Goal: Task Accomplishment & Management: Manage account settings

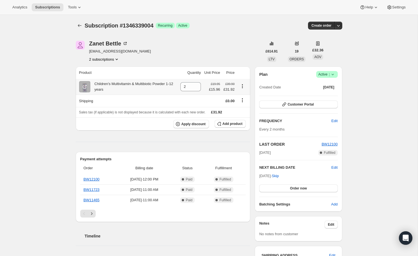
click at [241, 86] on icon "Product actions" at bounding box center [242, 86] width 6 height 6
click at [364, 84] on div "Subscription #1346339004. This page is ready Subscription #1346339004 Success R…" at bounding box center [208, 238] width 417 height 447
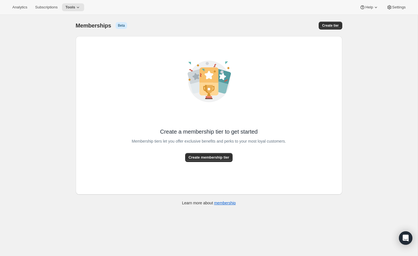
scroll to position [1, 0]
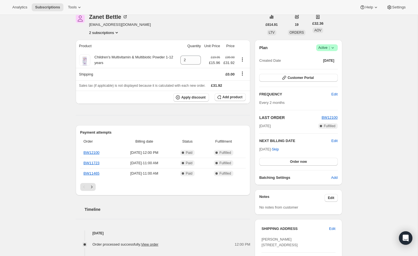
scroll to position [27, 0]
click at [334, 140] on span "Edit" at bounding box center [334, 140] width 6 height 6
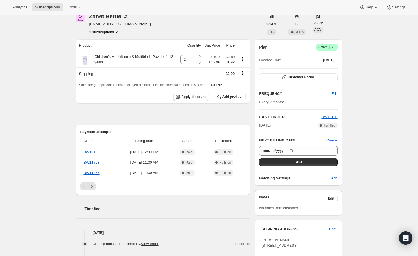
click at [362, 142] on div "Subscription #1346339004. This page is ready Subscription #1346339004 Success R…" at bounding box center [208, 211] width 417 height 447
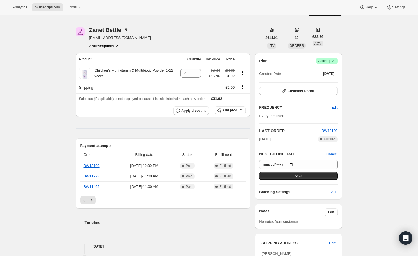
scroll to position [16, 0]
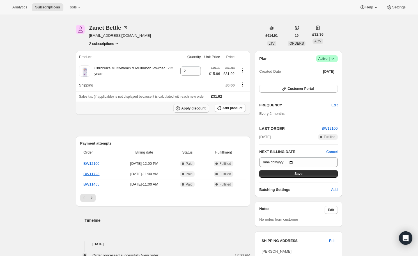
click at [195, 107] on span "Apply discount" at bounding box center [193, 108] width 24 height 4
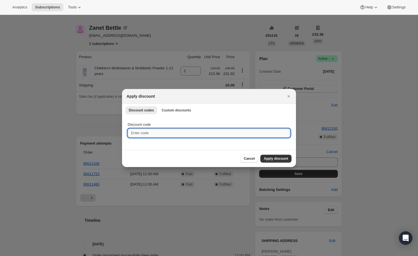
drag, startPoint x: 202, startPoint y: 136, endPoint x: 209, endPoint y: 135, distance: 7.6
click at [202, 136] on input "Discount code" at bounding box center [209, 132] width 163 height 9
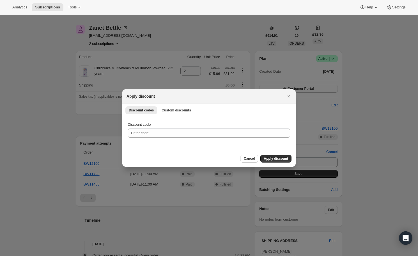
drag, startPoint x: 287, startPoint y: 96, endPoint x: 196, endPoint y: 96, distance: 90.8
click at [287, 96] on icon "Close" at bounding box center [289, 96] width 6 height 6
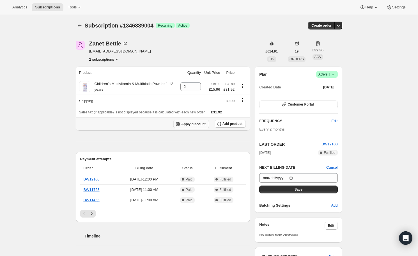
click at [195, 123] on span "Apply discount" at bounding box center [193, 124] width 24 height 4
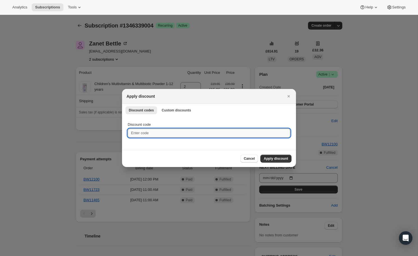
click at [202, 135] on input "Discount code" at bounding box center [209, 132] width 163 height 9
type input "1"
click at [188, 111] on span "Custom discounts" at bounding box center [175, 110] width 29 height 4
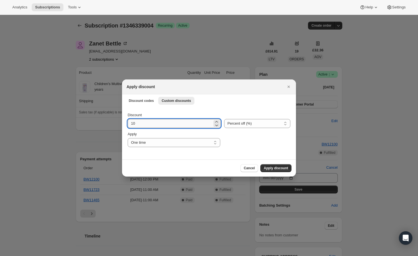
click at [161, 127] on input "10" at bounding box center [170, 123] width 85 height 9
type input "100"
click at [178, 143] on select "One time Specify instances... Indefinitely" at bounding box center [174, 142] width 92 height 9
click at [280, 168] on span "Apply discount" at bounding box center [275, 168] width 24 height 4
